Goal: Task Accomplishment & Management: Use online tool/utility

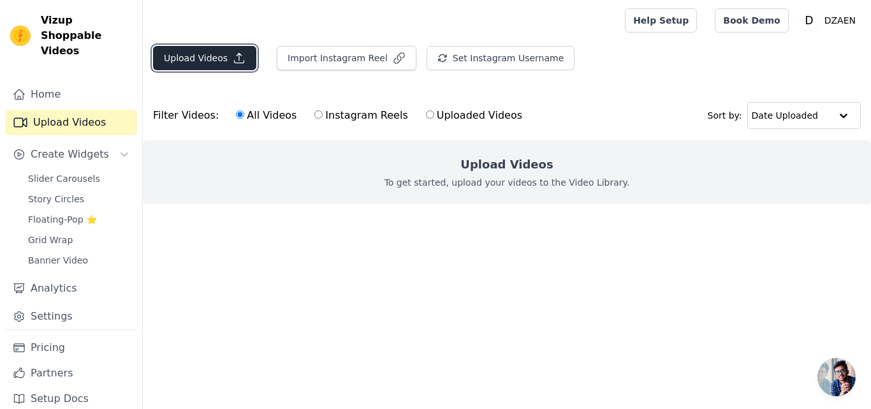
click at [236, 64] on button "Upload Videos" at bounding box center [204, 58] width 103 height 24
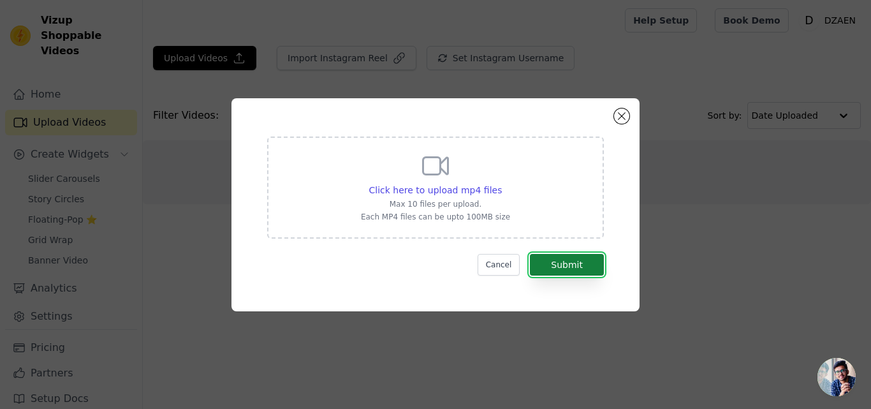
click at [569, 267] on button "Submit" at bounding box center [567, 265] width 74 height 22
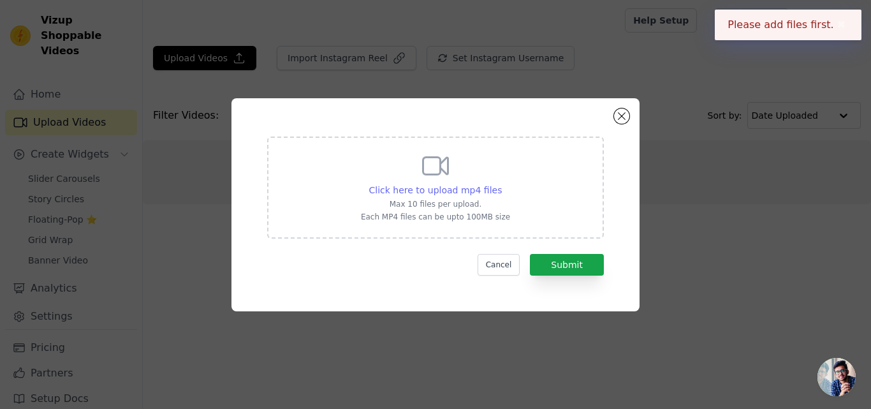
click at [467, 191] on span "Click here to upload mp4 files" at bounding box center [435, 190] width 133 height 10
click at [501, 184] on input "Click here to upload mp4 files Max 10 files per upload. Each MP4 files can be u…" at bounding box center [501, 183] width 1 height 1
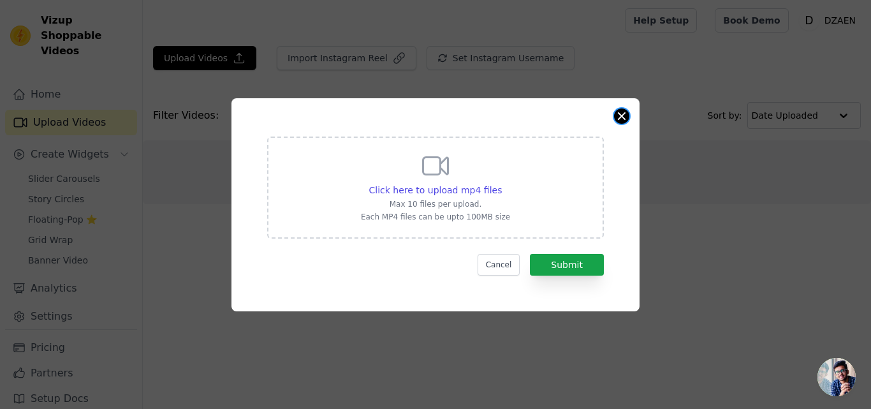
click at [627, 112] on button "Close modal" at bounding box center [621, 115] width 15 height 15
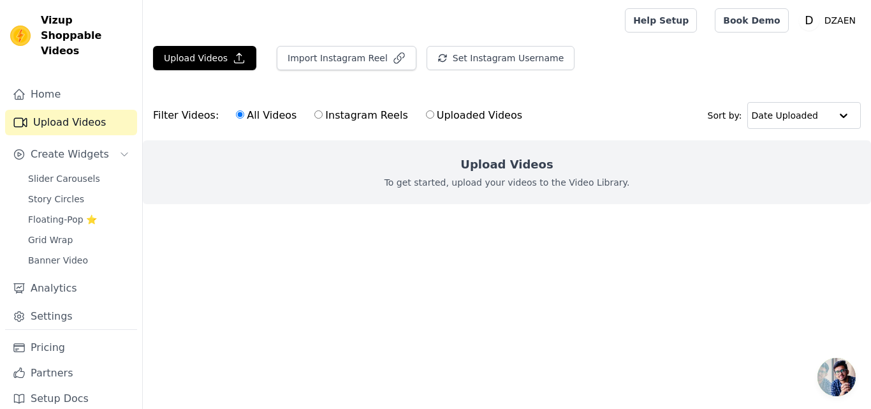
click at [76, 126] on div "Home Upload Videos Create Widgets Slider Carousels Story Circles Floating-Pop ⭐…" at bounding box center [71, 205] width 132 height 247
click at [82, 147] on span "Create Widgets" at bounding box center [70, 154] width 78 height 15
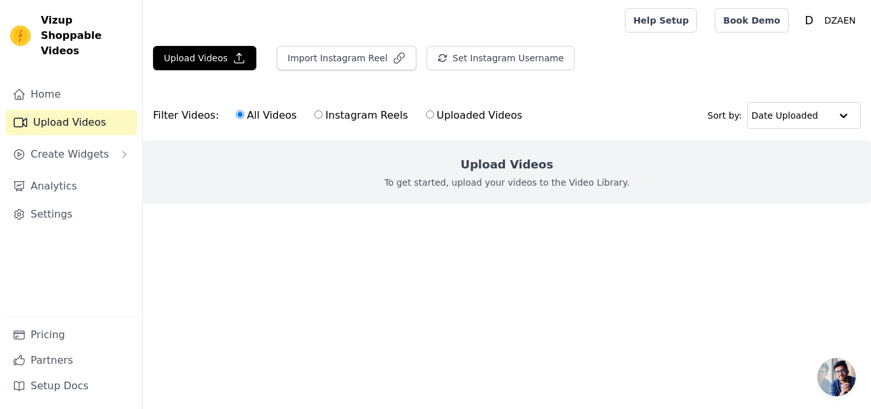
drag, startPoint x: 537, startPoint y: 254, endPoint x: 541, endPoint y: 245, distance: 9.5
click at [541, 247] on main "Upload Videos Import Instagram Reel Set Instagram Username Import Latest IG Ree…" at bounding box center [507, 148] width 728 height 214
